Goal: Task Accomplishment & Management: Manage account settings

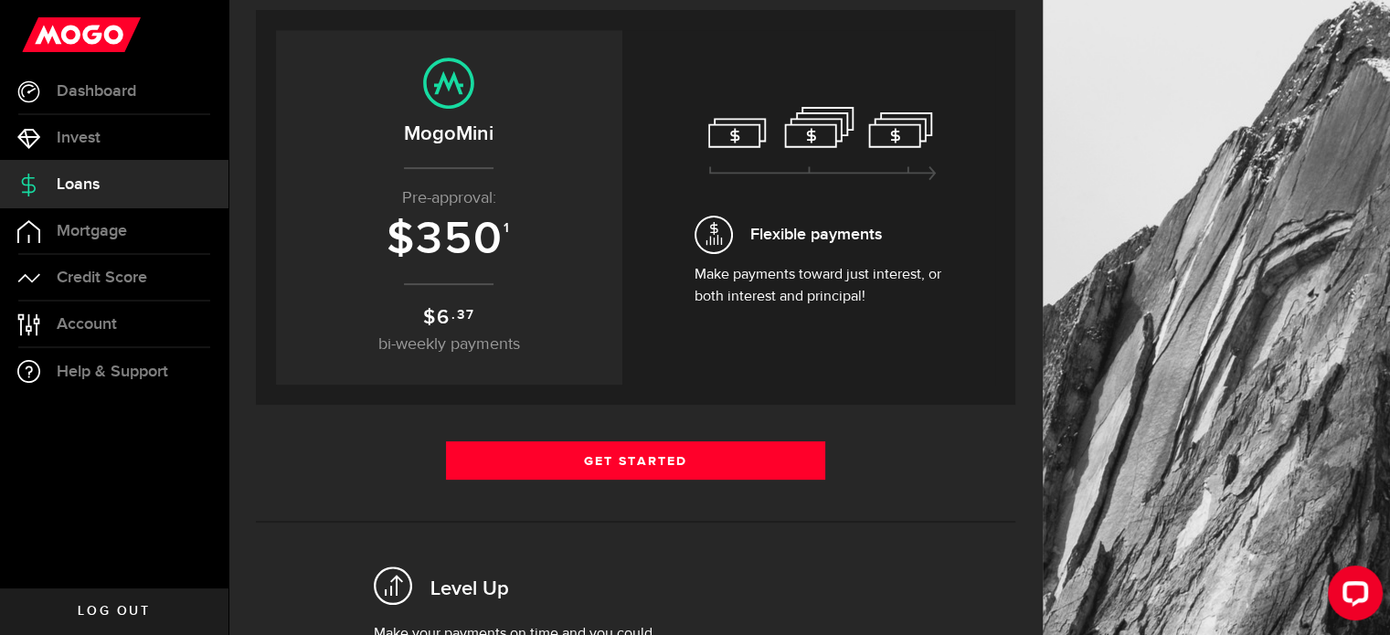
scroll to position [369, 0]
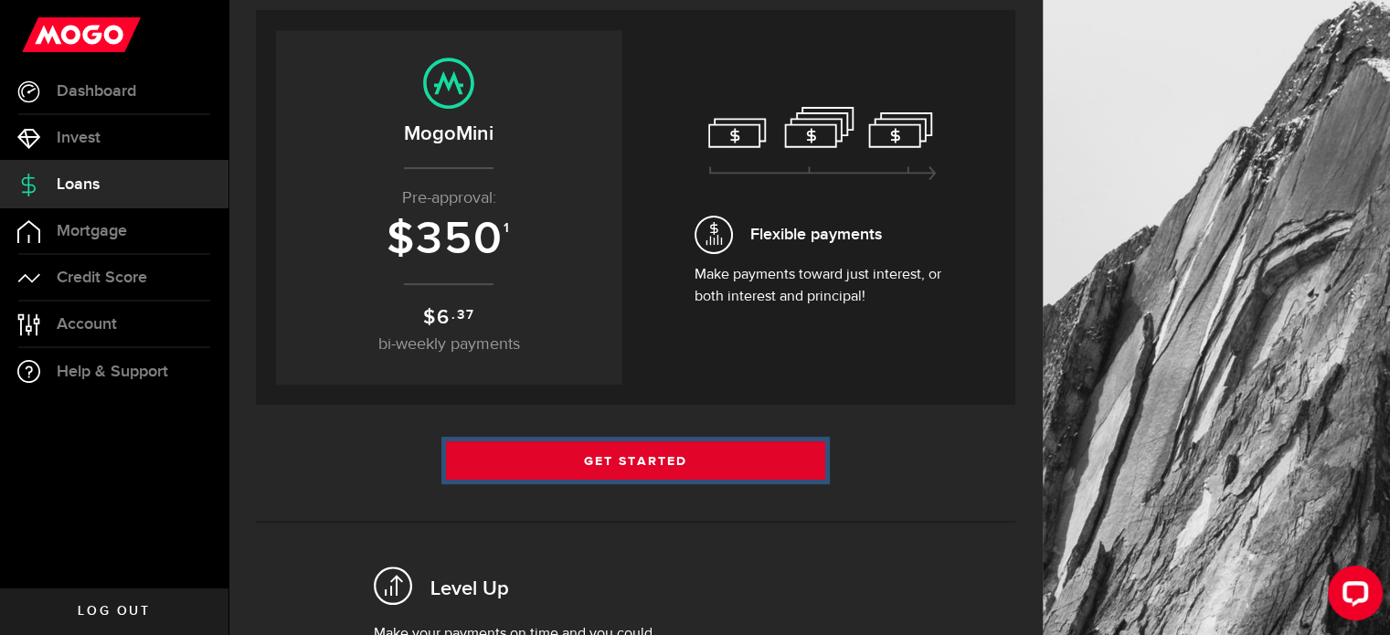
click at [596, 460] on link "Get Started" at bounding box center [636, 460] width 380 height 38
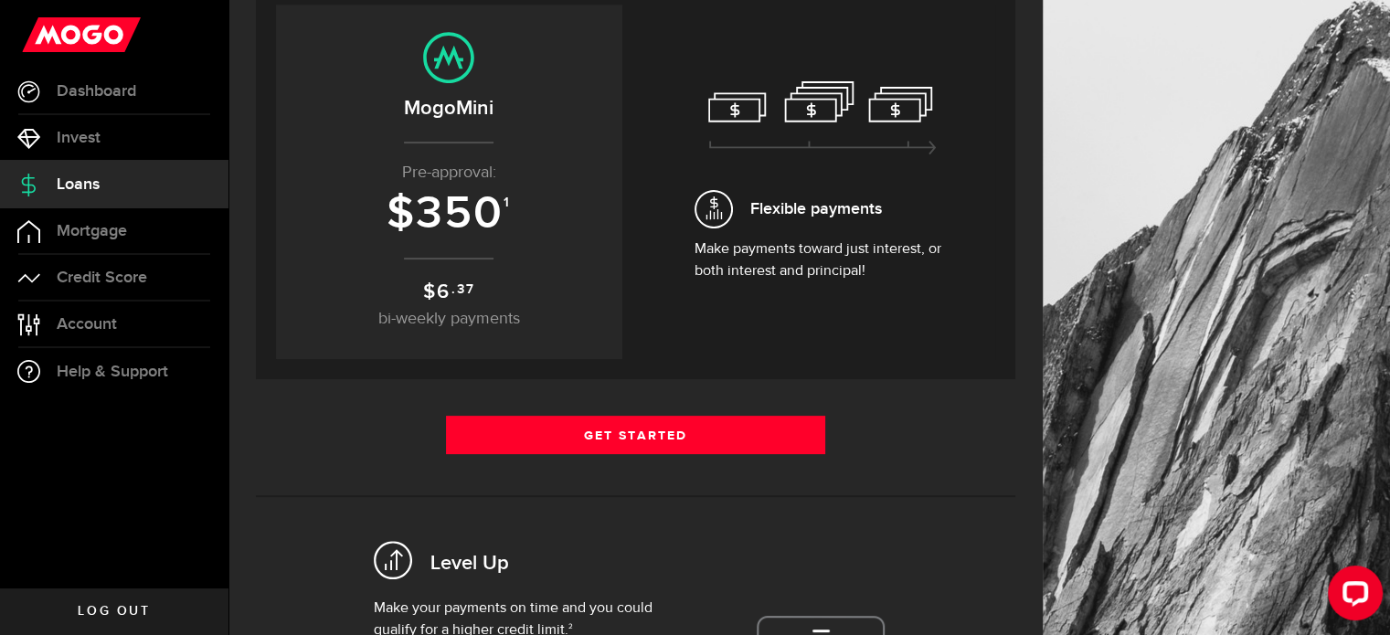
scroll to position [408, 0]
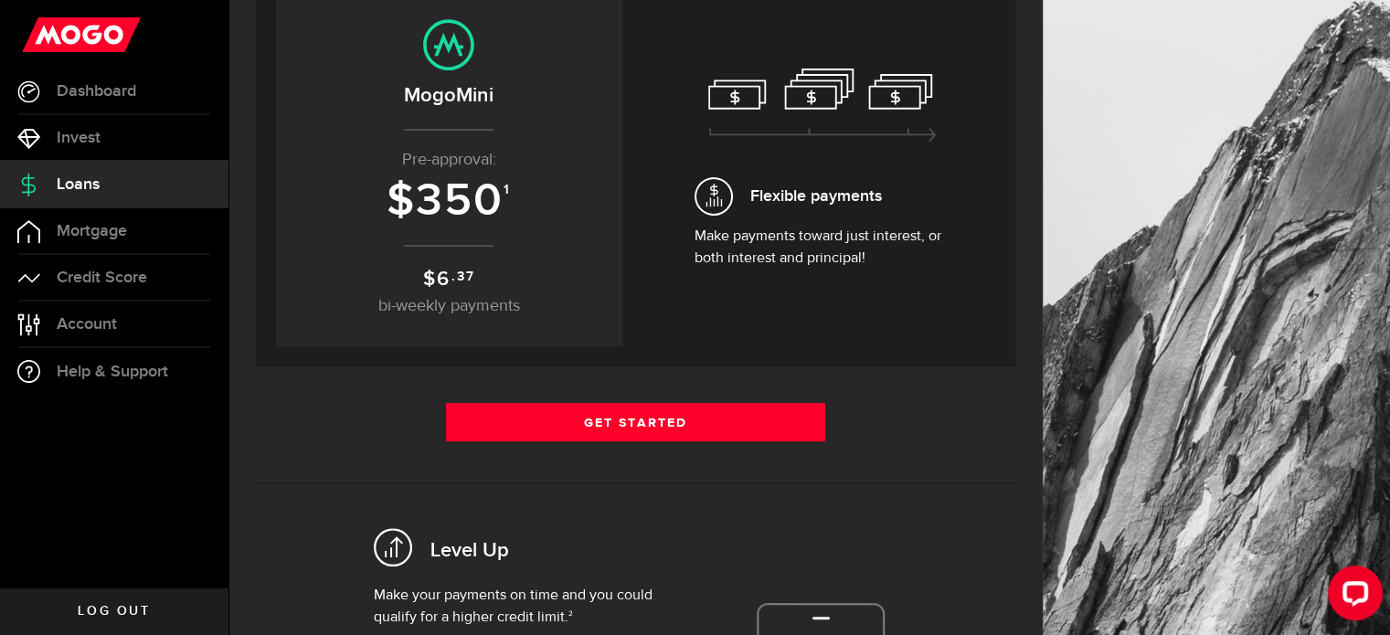
click at [816, 169] on div "Flexible payments Make payments toward just interest, or both interest and prin…" at bounding box center [823, 169] width 256 height 201
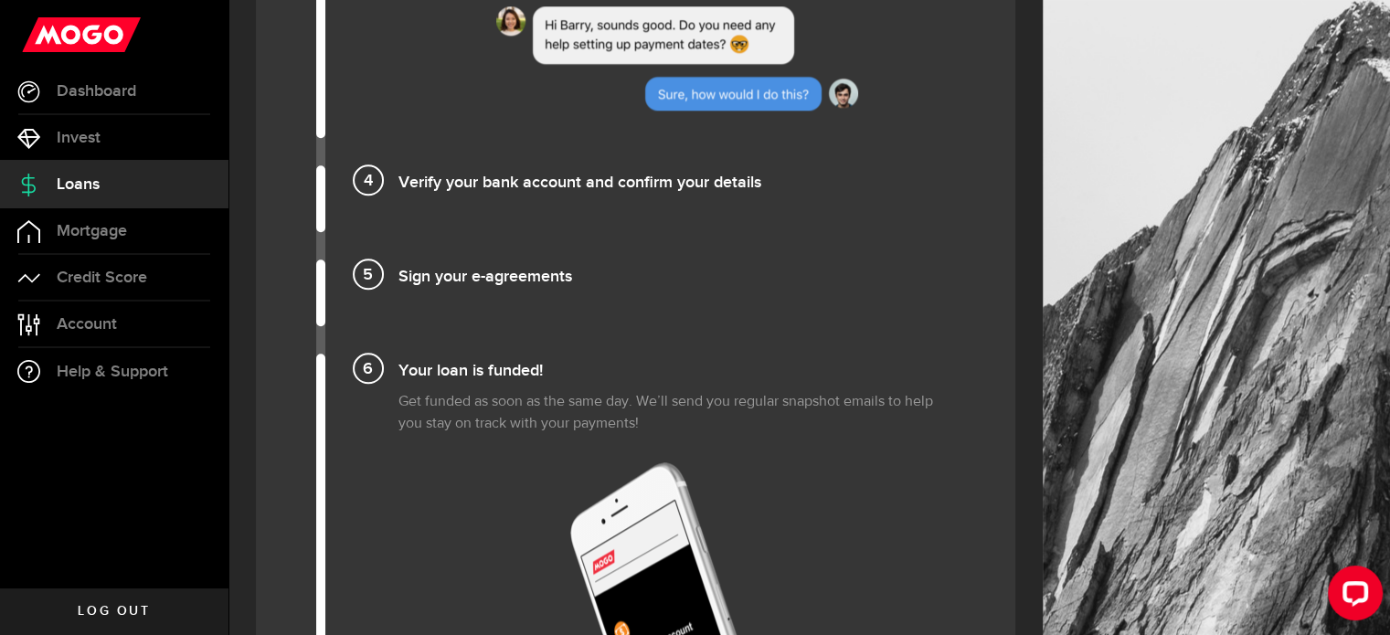
scroll to position [2022, 0]
